Goal: Transaction & Acquisition: Purchase product/service

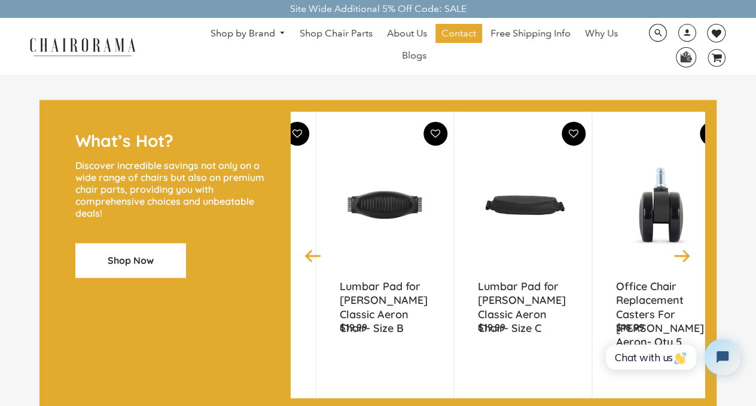
scroll to position [0, 528]
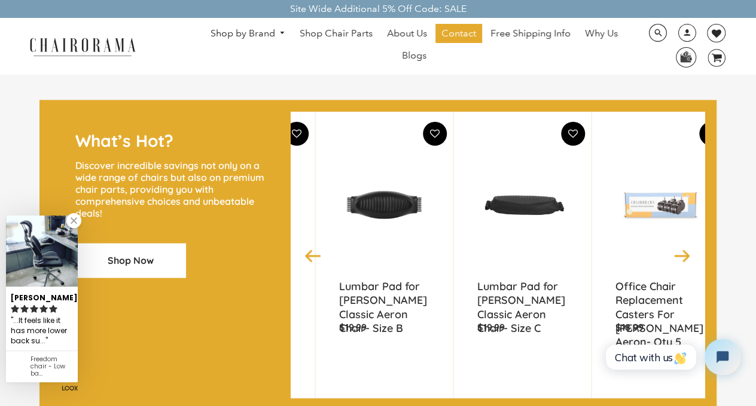
click at [678, 274] on img at bounding box center [660, 204] width 90 height 149
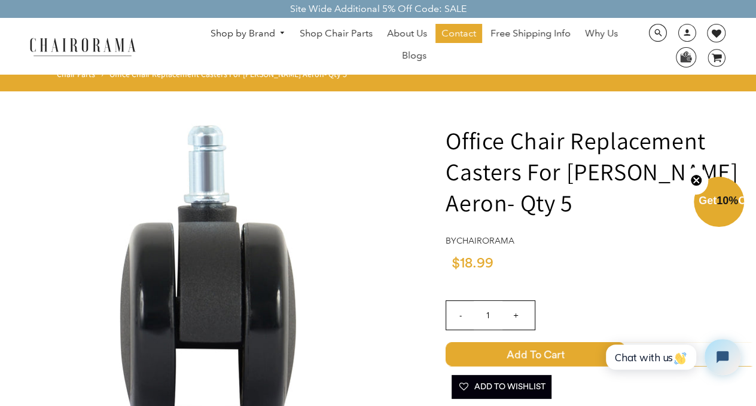
click at [678, 274] on div "$18.99" at bounding box center [600, 267] width 310 height 25
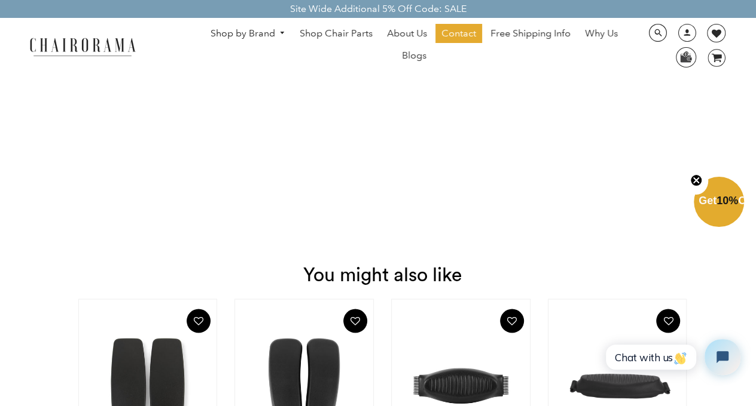
scroll to position [1009, 0]
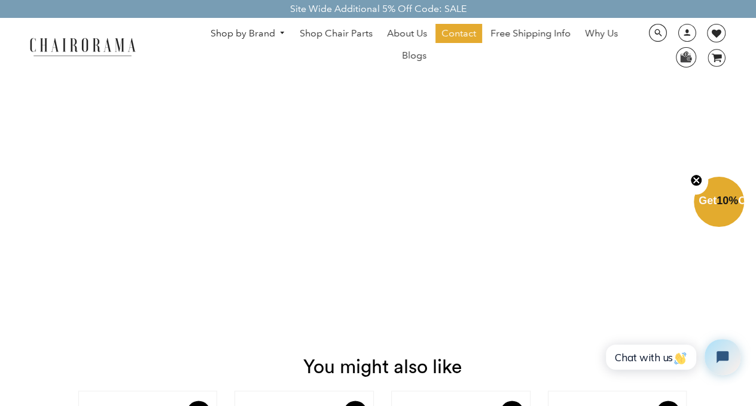
click at [464, 406] on html "Site Wide Additional 5% Off Code: SALE Site Wide Additional 5% Off Code: SALE S…" at bounding box center [378, 180] width 756 height 2379
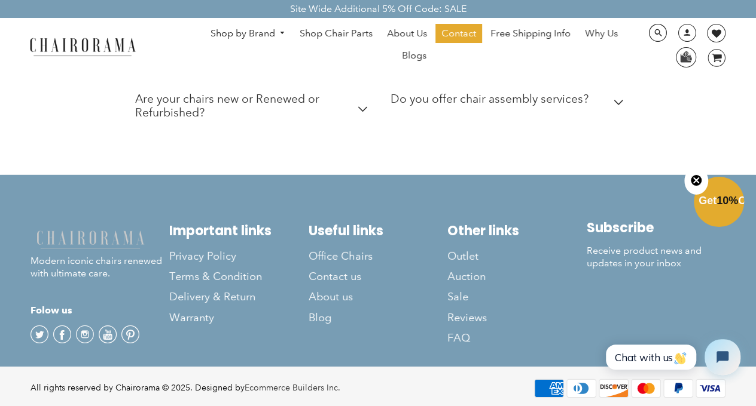
scroll to position [1974, 0]
